Goal: Find specific page/section: Find specific page/section

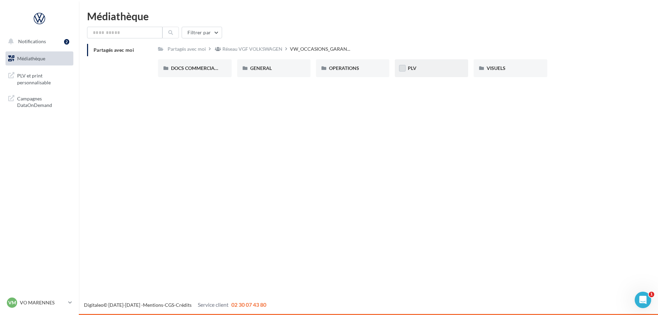
click at [405, 68] on label at bounding box center [402, 68] width 7 height 7
click at [412, 67] on span "PLV" at bounding box center [412, 68] width 9 height 6
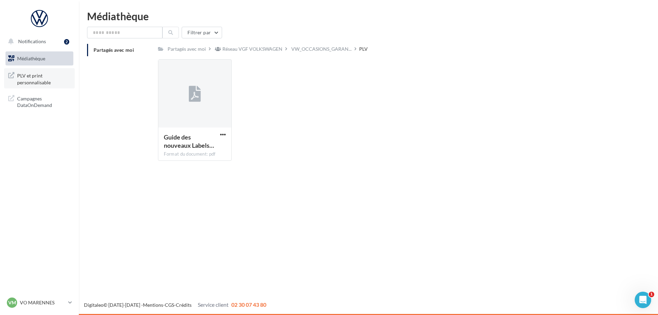
click at [33, 78] on span "PLV et print personnalisable" at bounding box center [43, 78] width 53 height 15
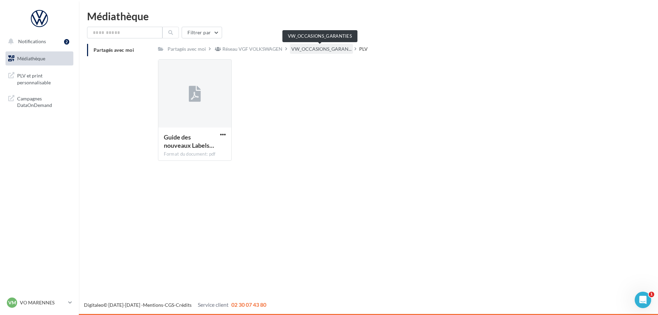
click at [296, 50] on span "VW_OCCASIONS_GARAN..." at bounding box center [321, 49] width 60 height 7
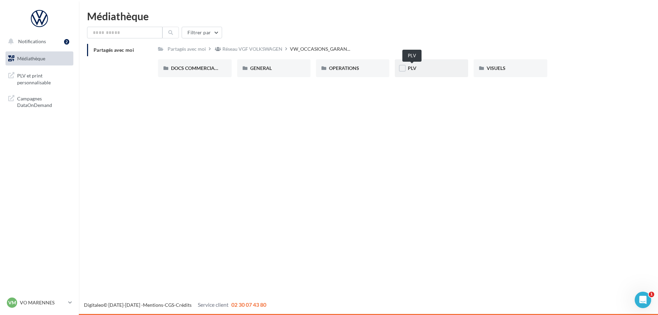
click at [412, 68] on span "PLV" at bounding box center [412, 68] width 9 height 6
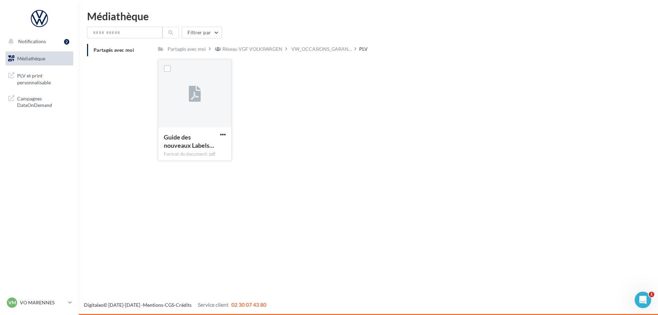
click at [195, 92] on icon at bounding box center [195, 94] width 12 height 16
click at [29, 82] on span "PLV et print personnalisable" at bounding box center [43, 78] width 53 height 15
click at [361, 50] on div "PLV" at bounding box center [363, 49] width 9 height 7
click at [194, 87] on icon at bounding box center [195, 94] width 12 height 16
click at [34, 75] on span "PLV et print personnalisable" at bounding box center [43, 78] width 53 height 15
